Goal: Information Seeking & Learning: Learn about a topic

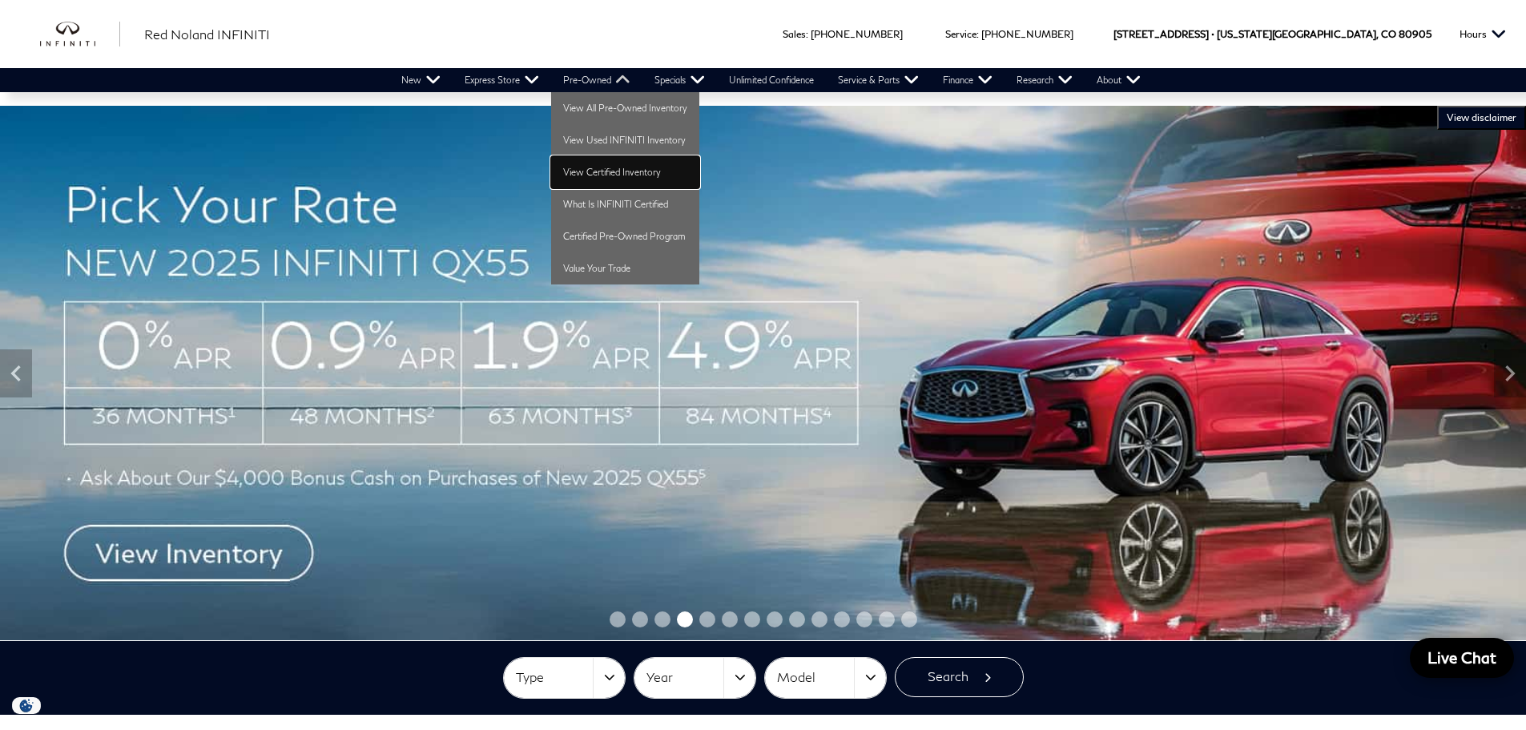
click at [632, 174] on link "View Certified Inventory" at bounding box center [625, 172] width 148 height 32
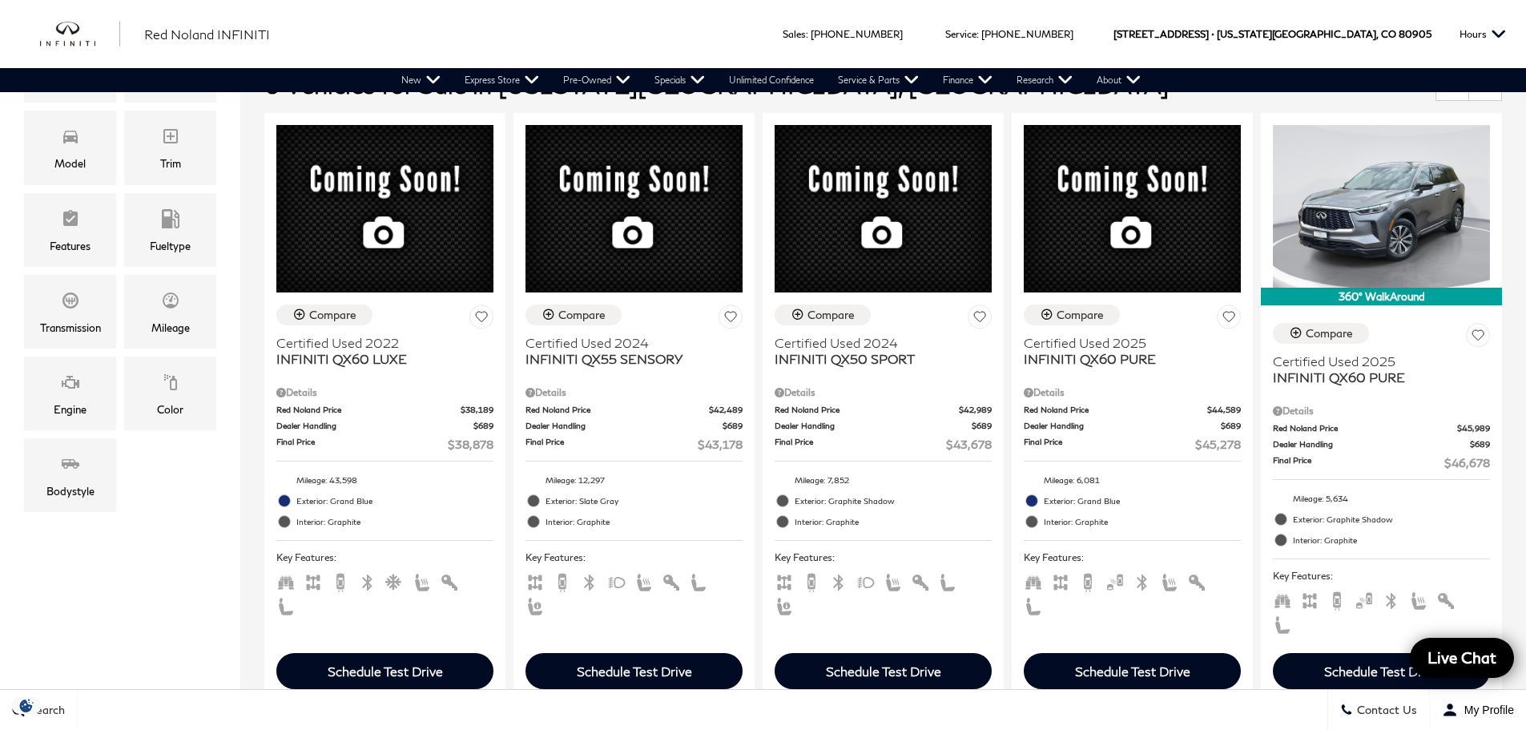
scroll to position [320, 0]
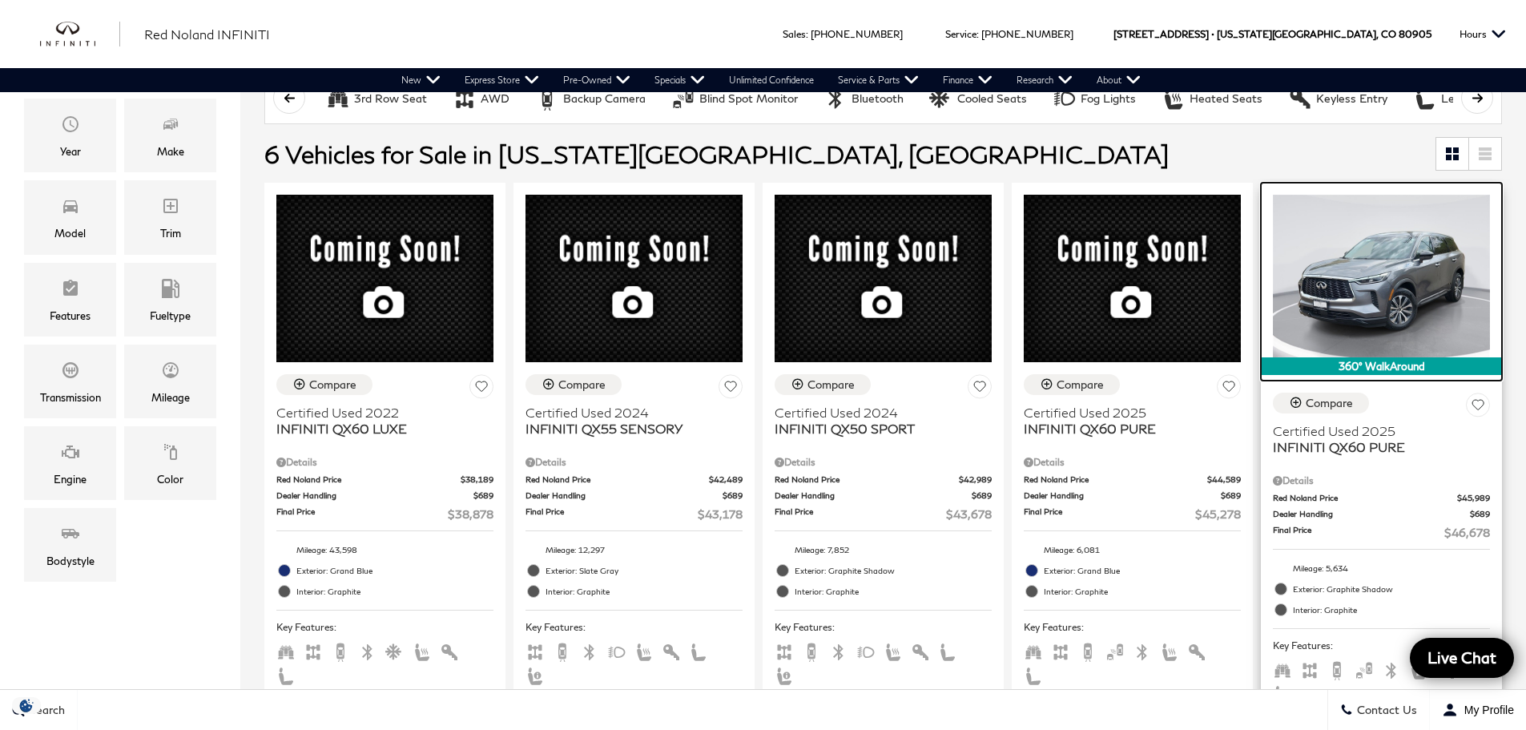
click at [1424, 252] on img at bounding box center [1381, 276] width 217 height 163
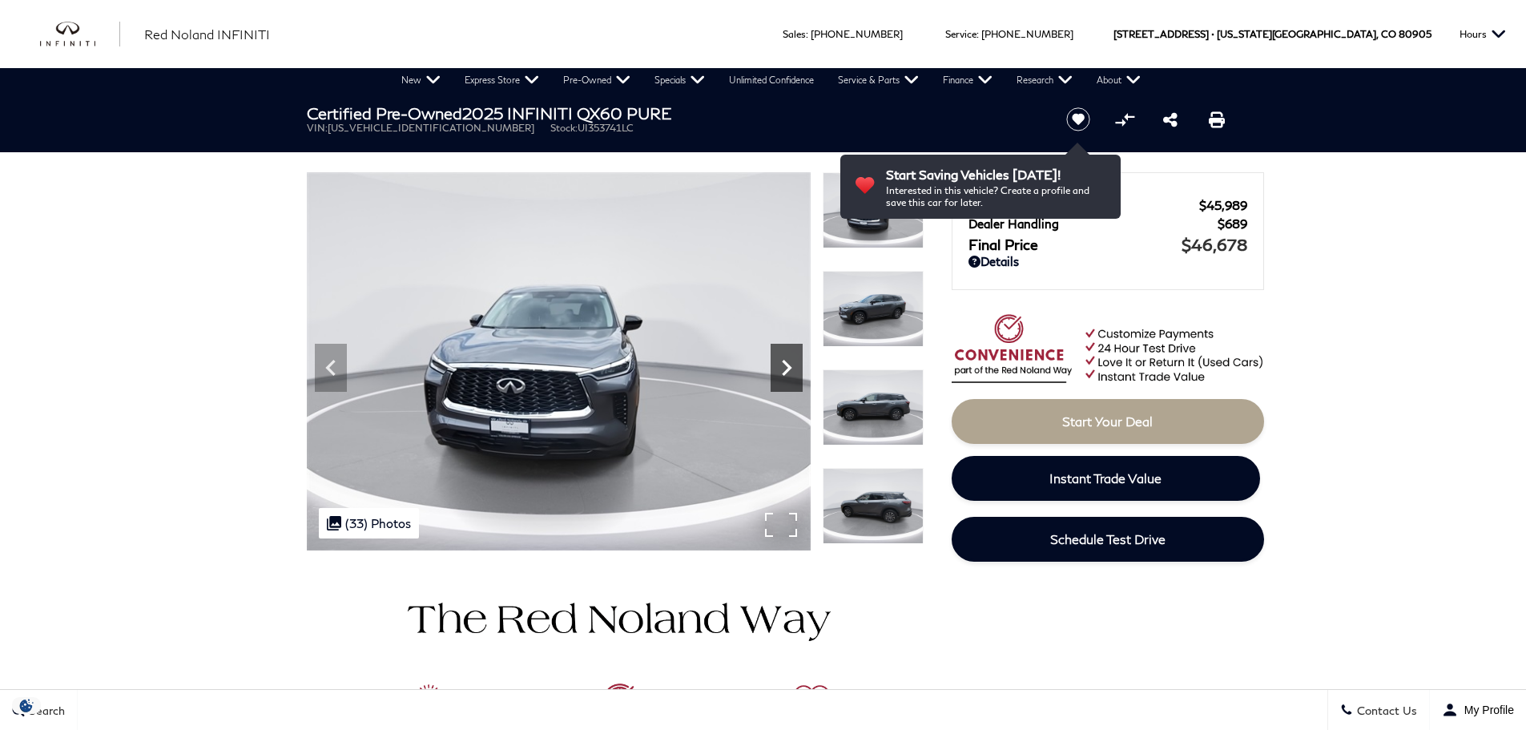
click at [774, 358] on icon "Next" at bounding box center [787, 368] width 32 height 32
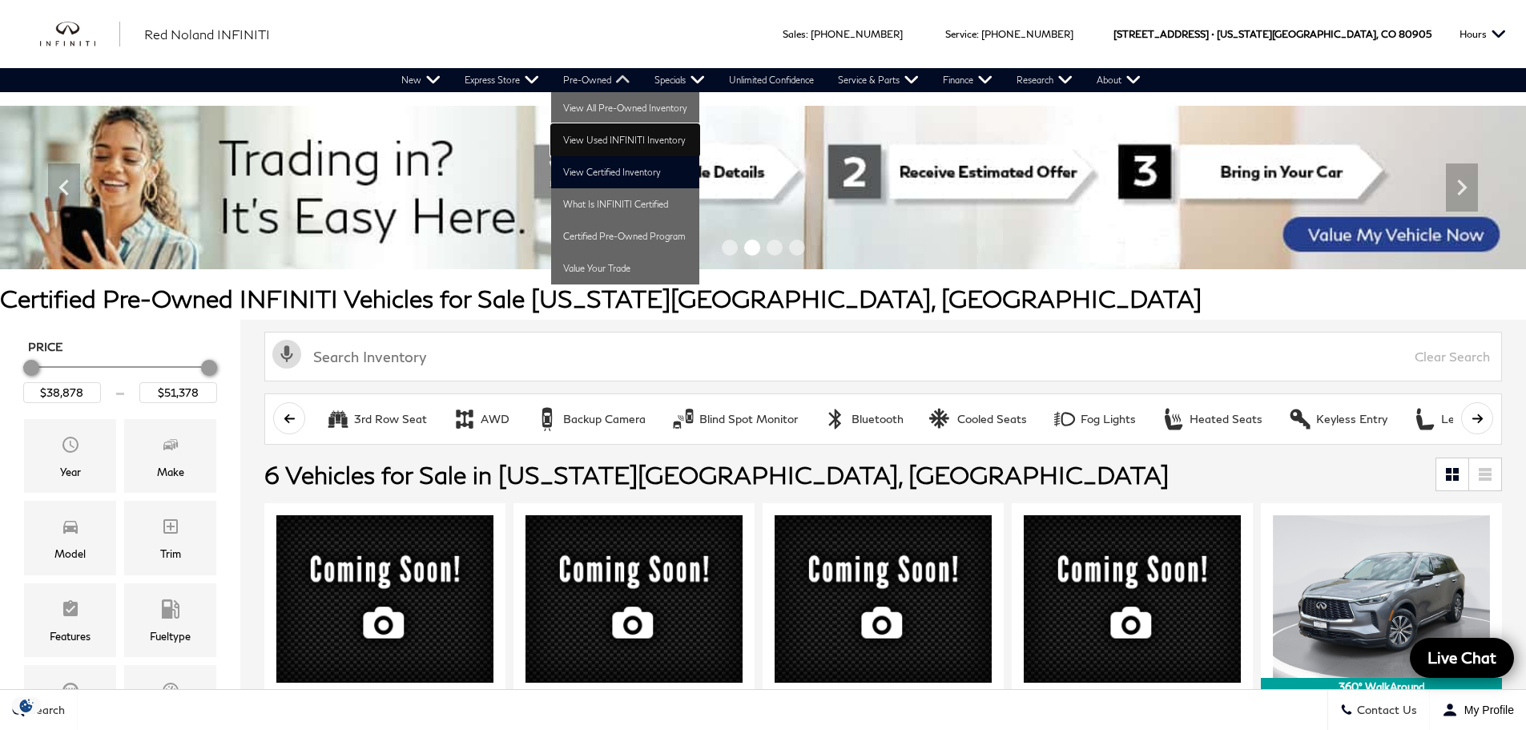
click at [603, 139] on link "View Used INFINITI Inventory" at bounding box center [625, 140] width 148 height 32
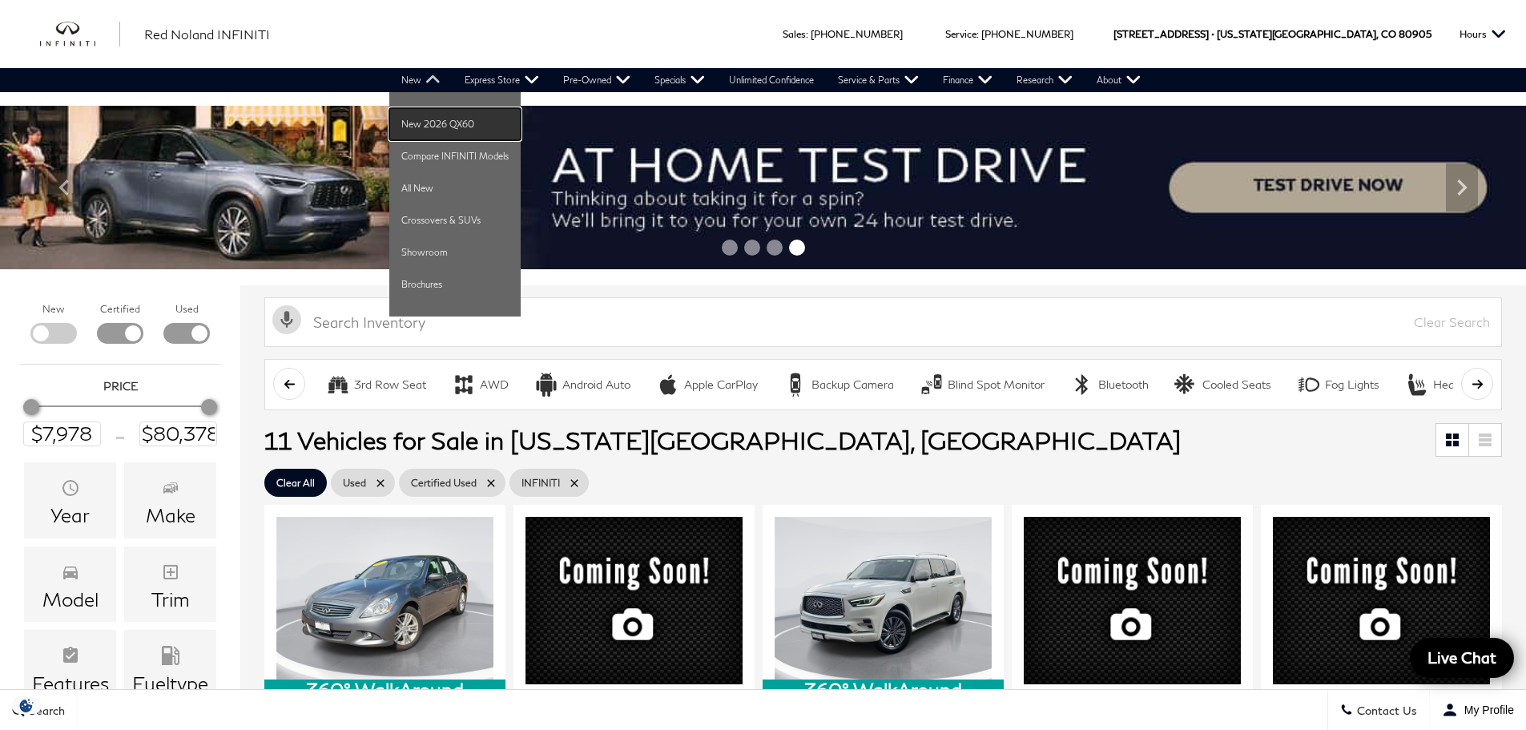
click at [420, 124] on link "New 2026 QX60" at bounding box center [454, 124] width 131 height 32
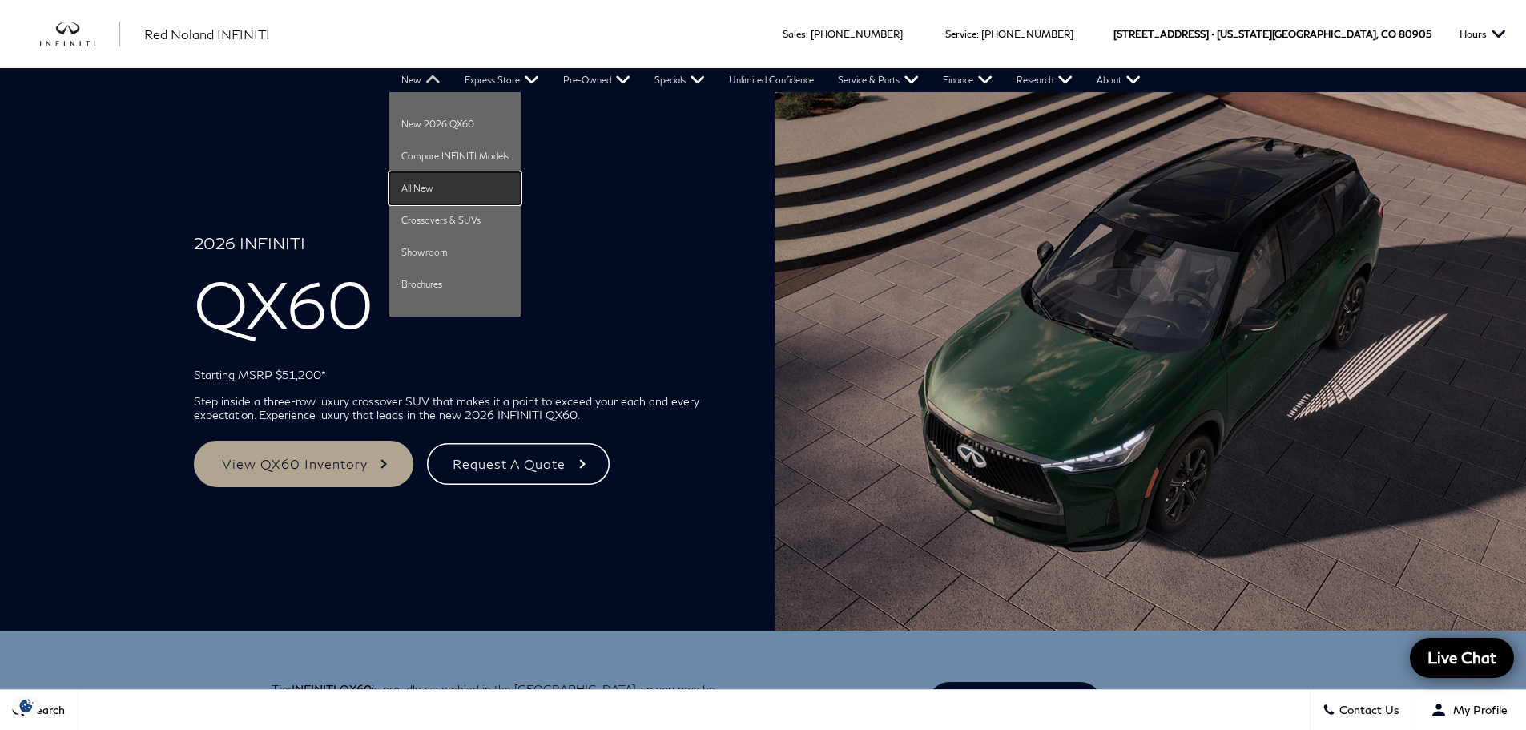
click at [420, 187] on link "All New" at bounding box center [454, 188] width 131 height 32
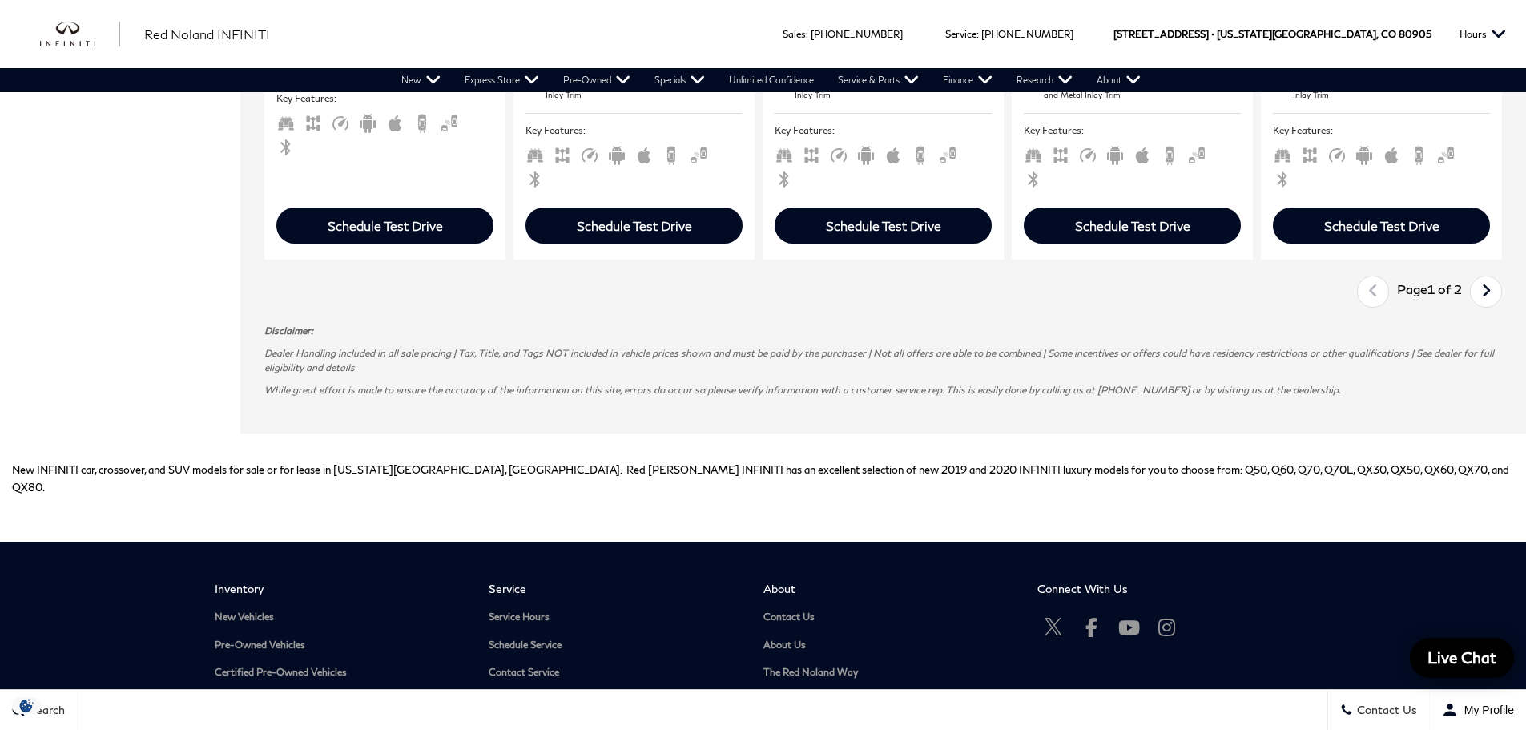
scroll to position [2644, 0]
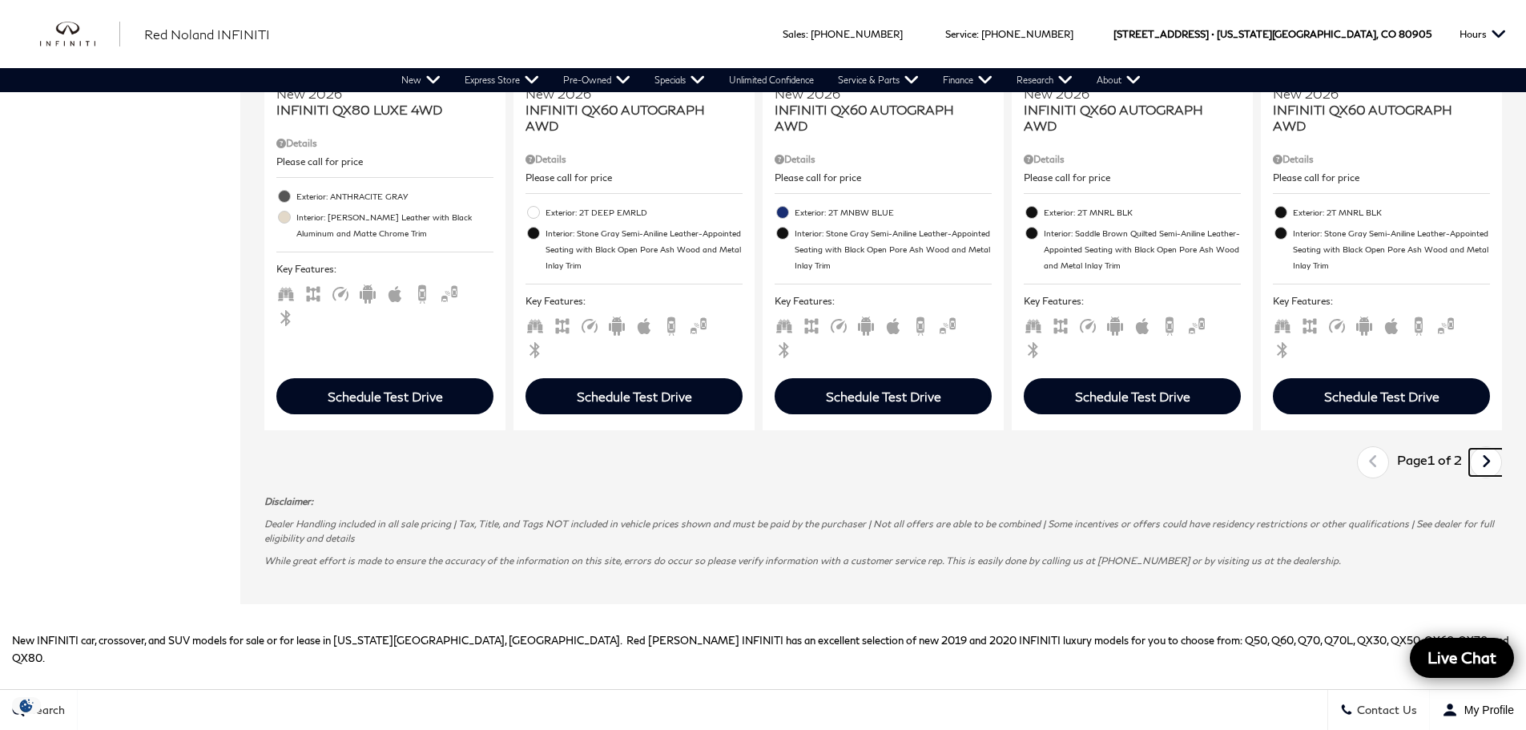
click at [1489, 449] on link "Next" at bounding box center [1486, 462] width 34 height 27
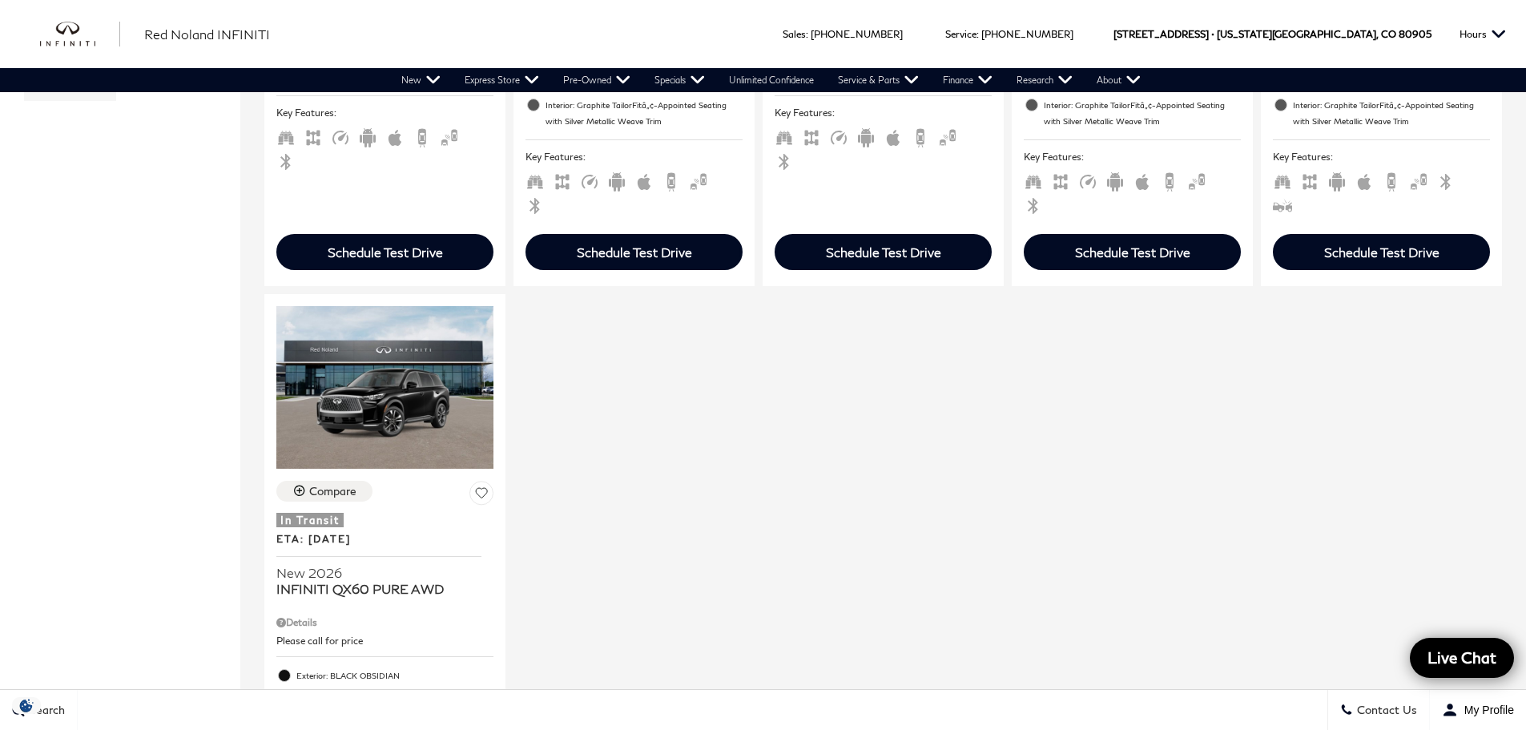
scroll to position [1442, 0]
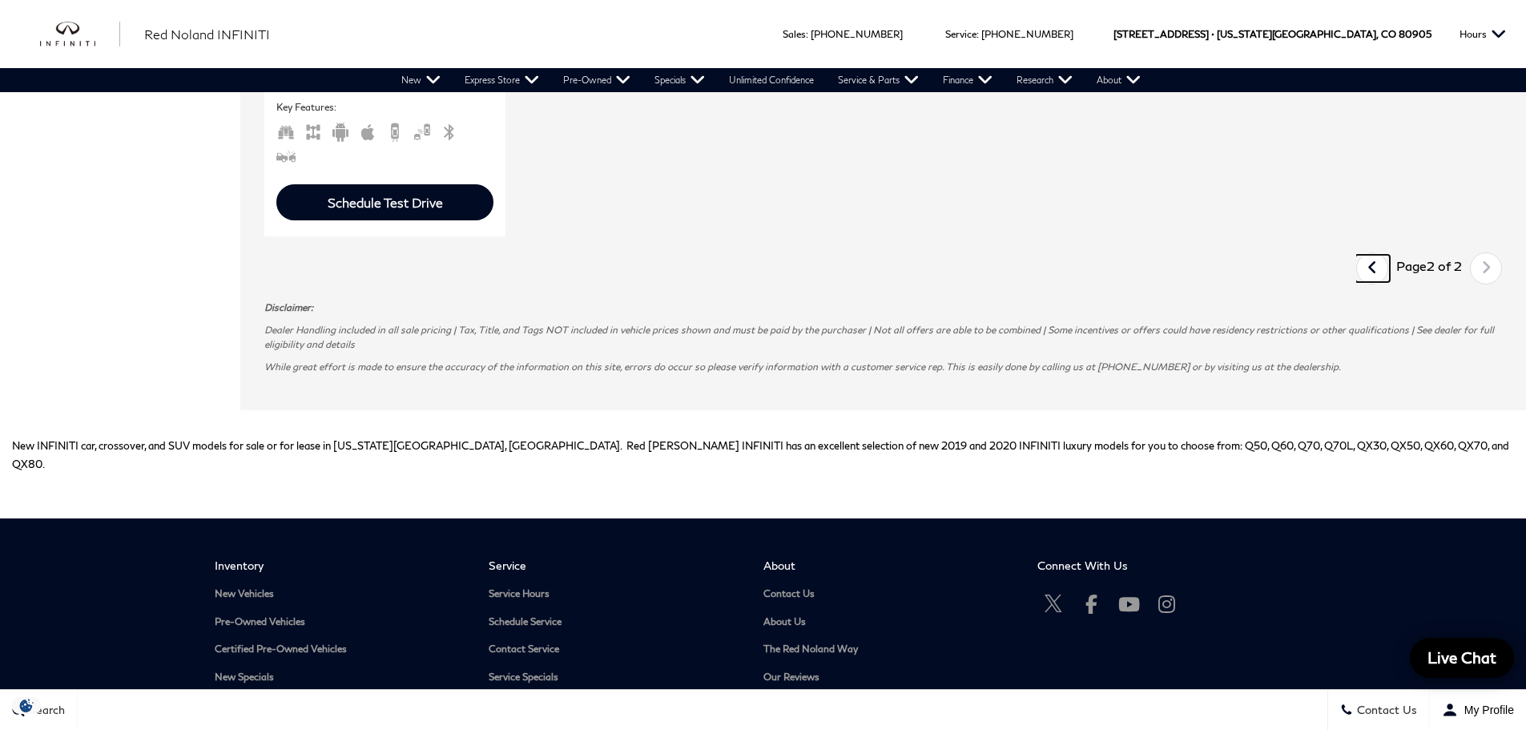
click at [1378, 255] on icon "previous page" at bounding box center [1373, 268] width 10 height 26
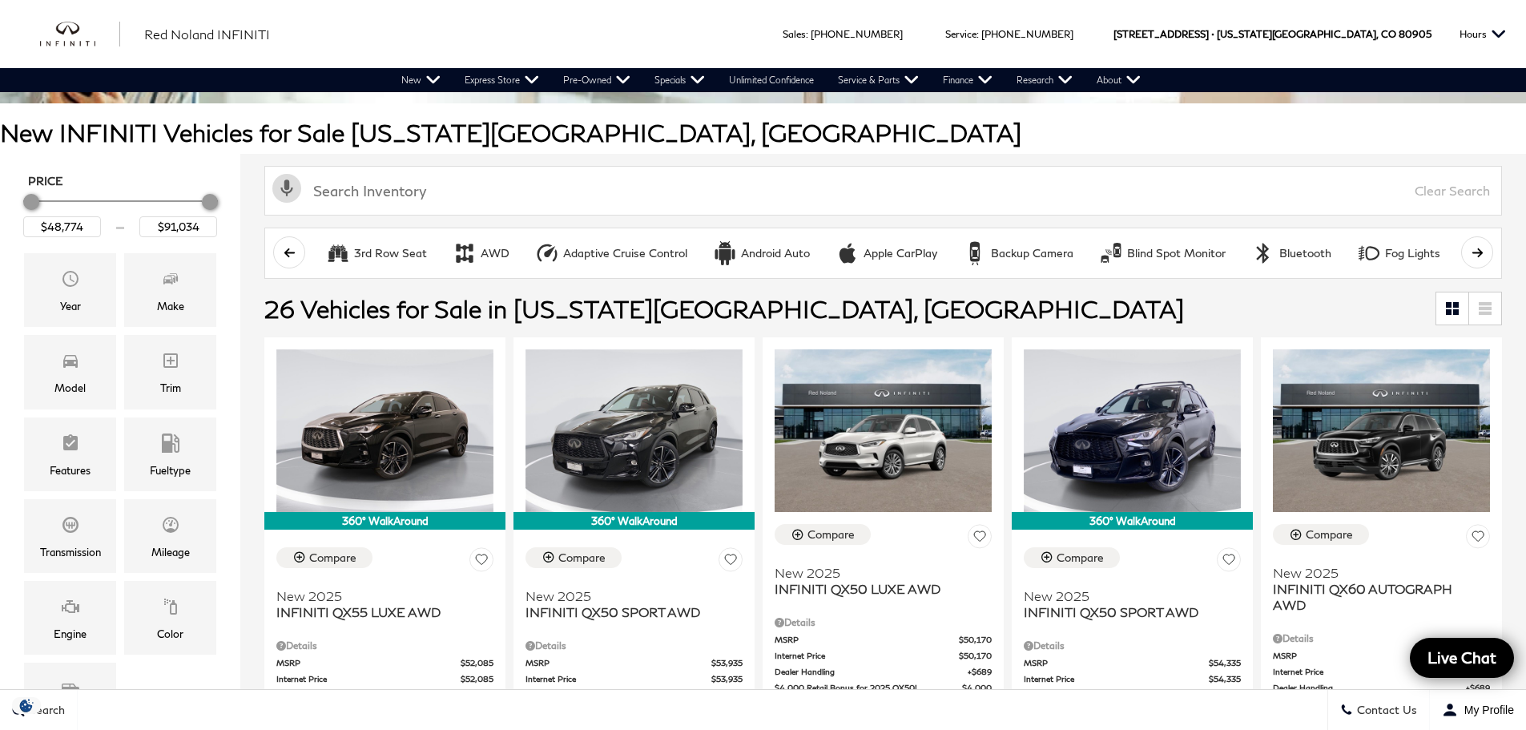
scroll to position [401, 0]
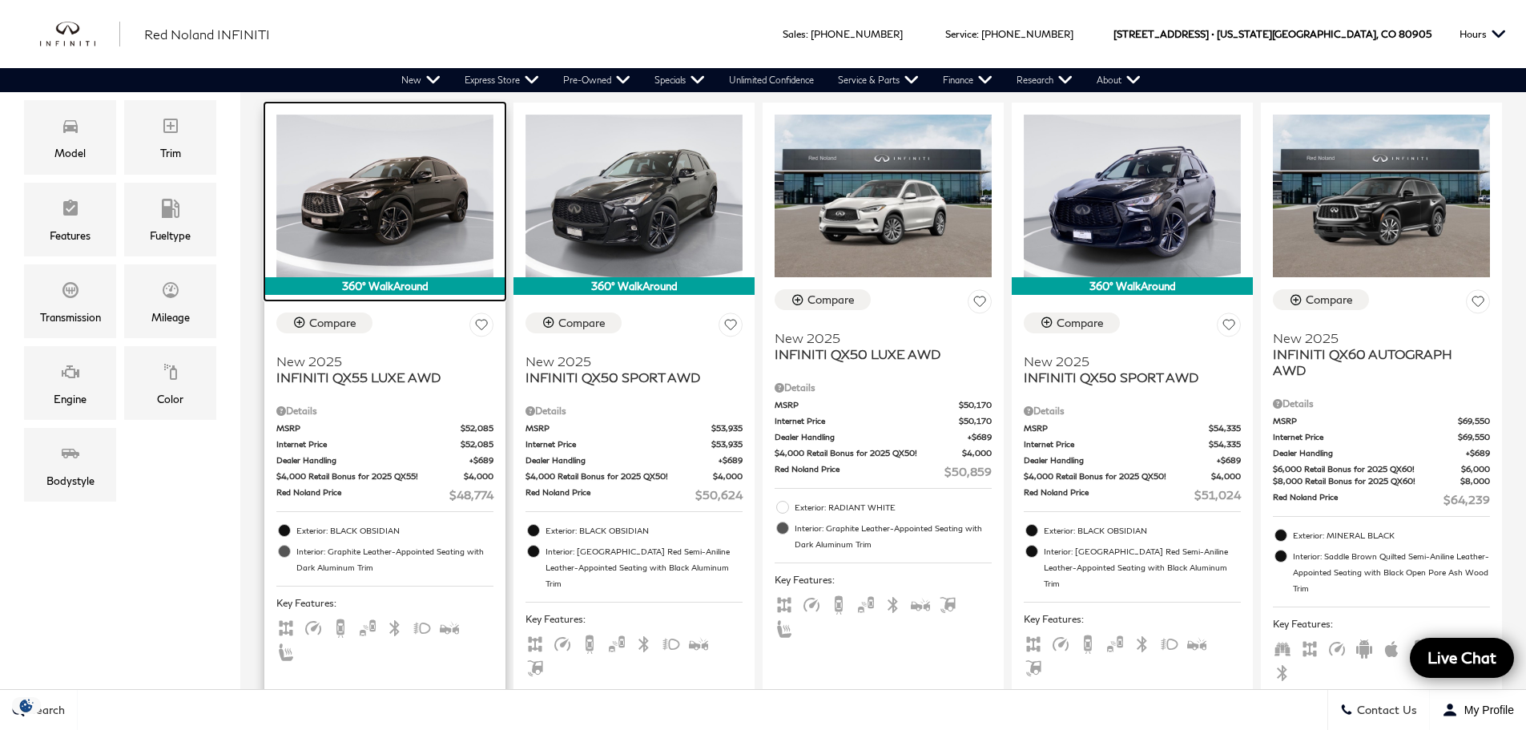
click at [379, 193] on img at bounding box center [384, 196] width 217 height 163
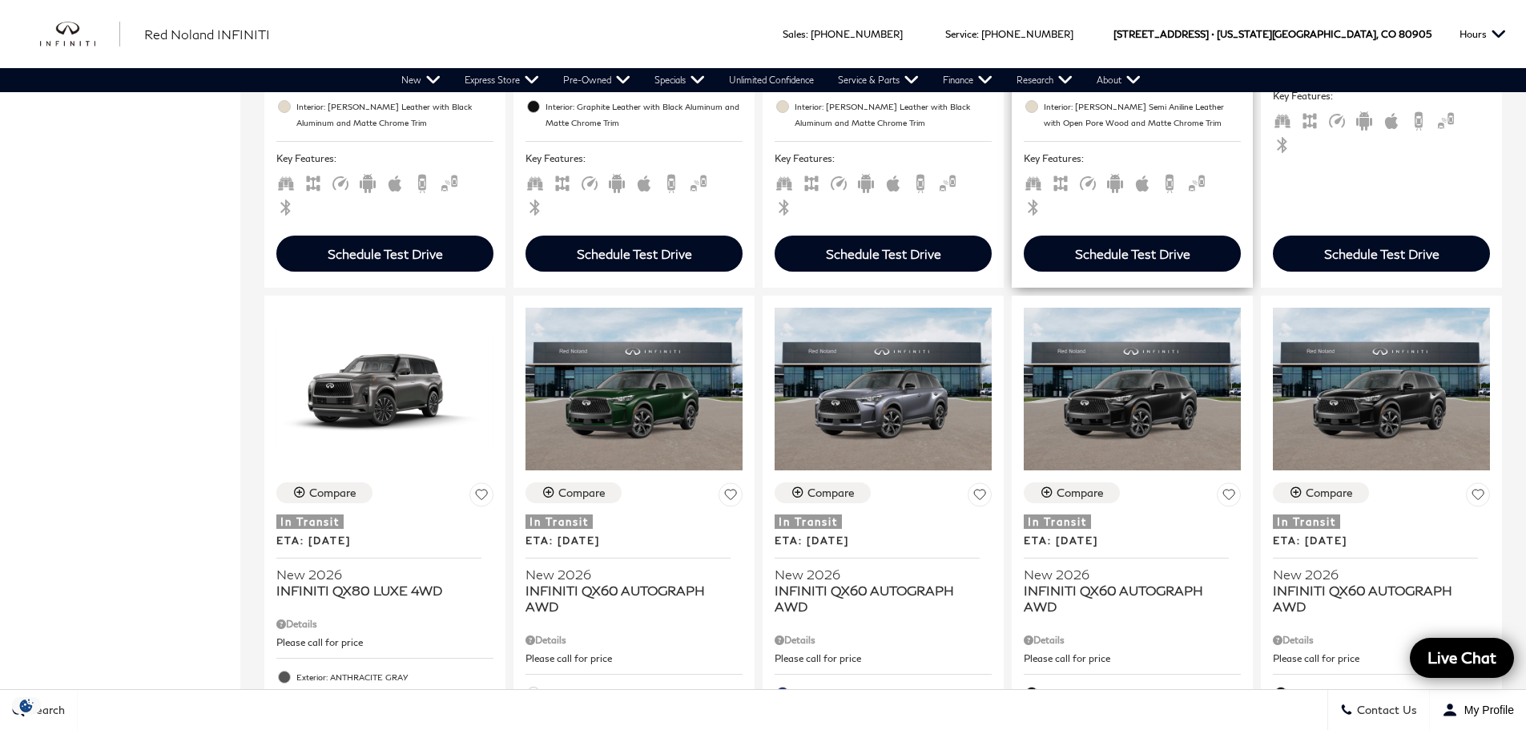
scroll to position [1602, 0]
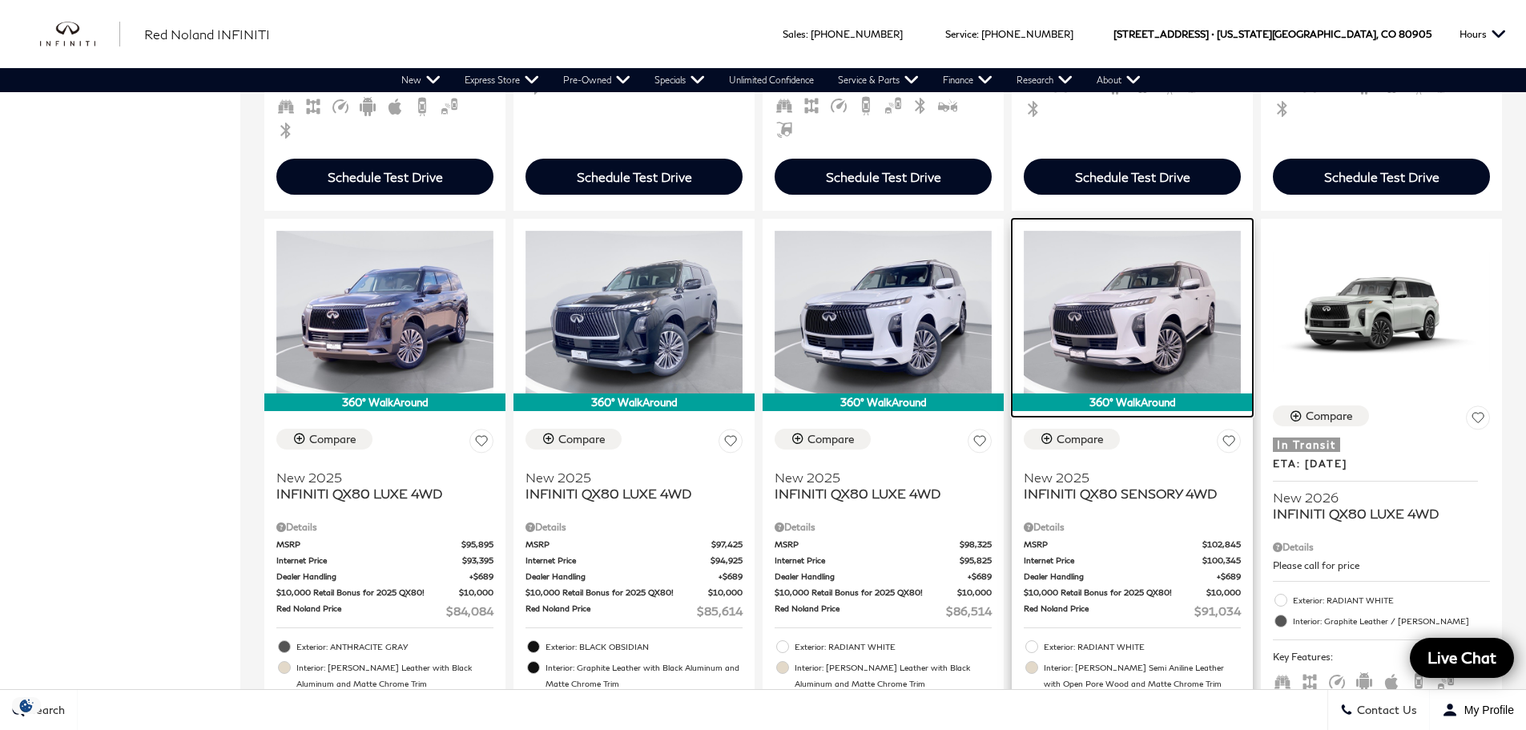
click at [1119, 248] on img at bounding box center [1132, 312] width 217 height 163
